Goal: Navigation & Orientation: Find specific page/section

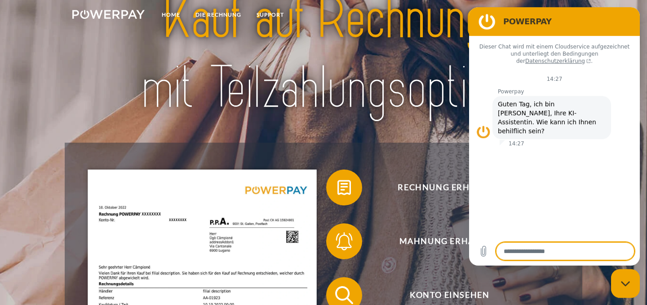
scroll to position [97, 0]
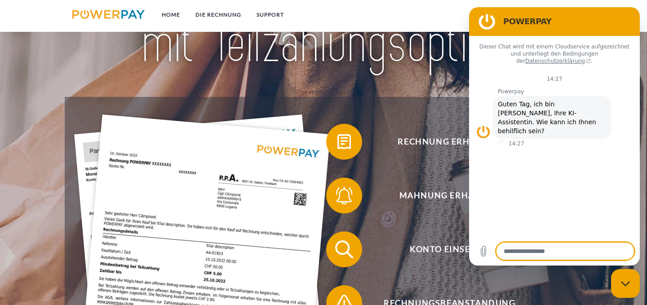
click at [258, 88] on div at bounding box center [323, 7] width 517 height 179
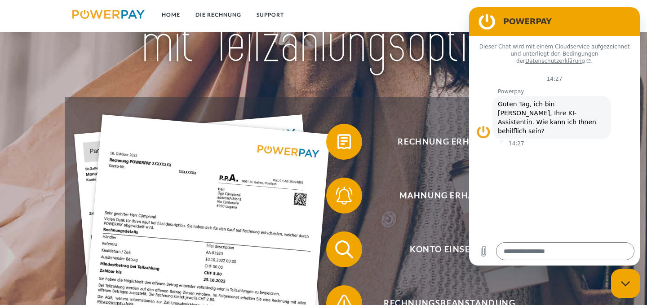
click at [487, 16] on figure at bounding box center [487, 22] width 18 height 18
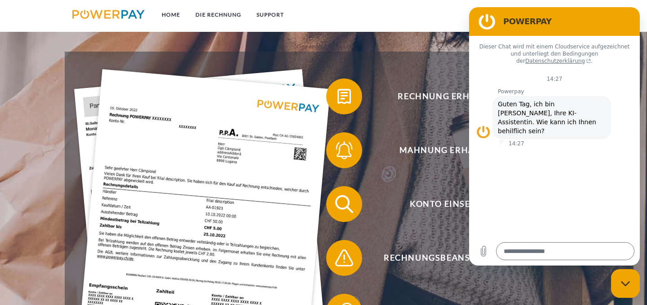
scroll to position [49, 0]
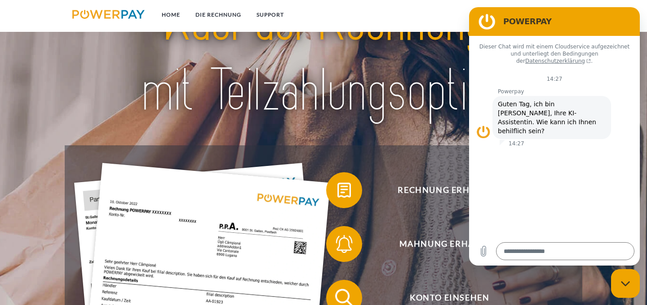
click at [629, 290] on div "Messaging-Fenster schließen" at bounding box center [625, 283] width 27 height 27
type textarea "*"
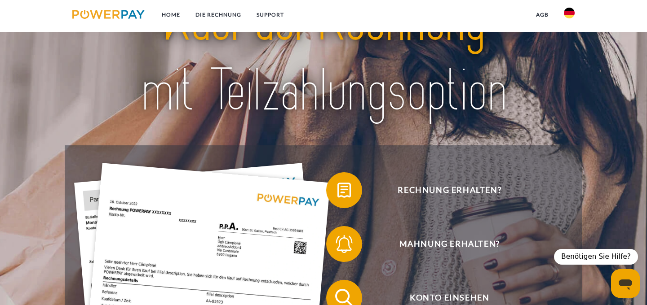
click at [570, 14] on img at bounding box center [569, 13] width 11 height 11
click at [572, 80] on link at bounding box center [569, 89] width 26 height 23
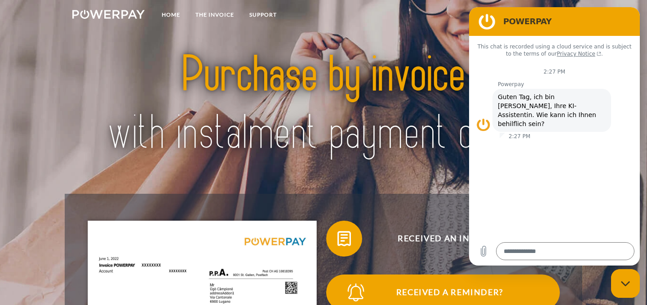
click at [528, 278] on span "Received a reminder?" at bounding box center [450, 293] width 220 height 36
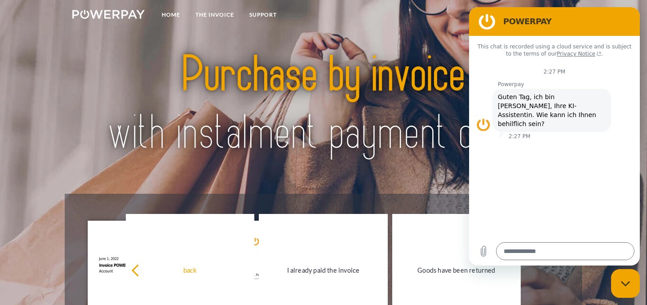
click at [363, 178] on div at bounding box center [323, 104] width 517 height 179
click at [626, 286] on icon "Close messaging window" at bounding box center [625, 284] width 9 height 6
type textarea "*"
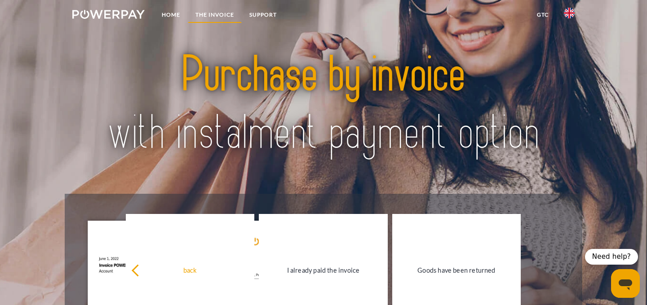
click at [216, 14] on link "THE INVOICE" at bounding box center [215, 15] width 54 height 16
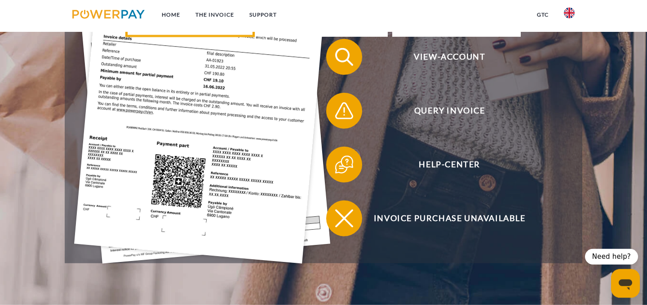
scroll to position [274, 0]
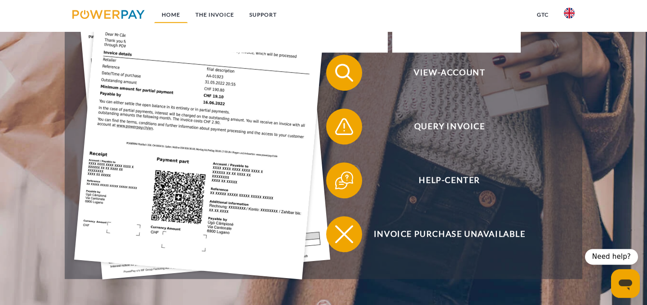
click at [174, 14] on link "Home" at bounding box center [171, 15] width 34 height 16
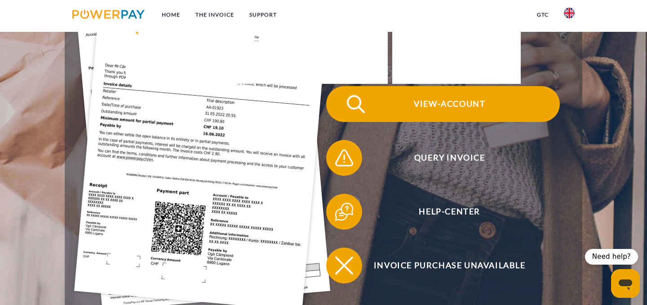
scroll to position [49, 0]
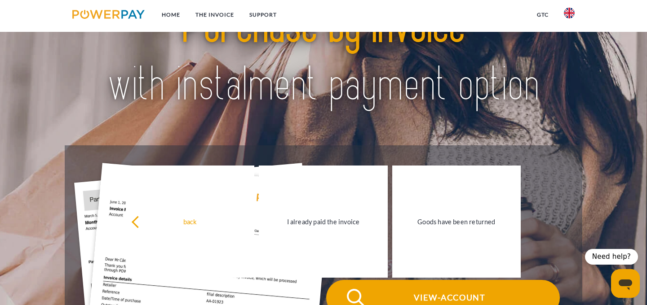
click at [450, 296] on span "View-Account" at bounding box center [450, 298] width 220 height 36
